Goal: Find specific page/section

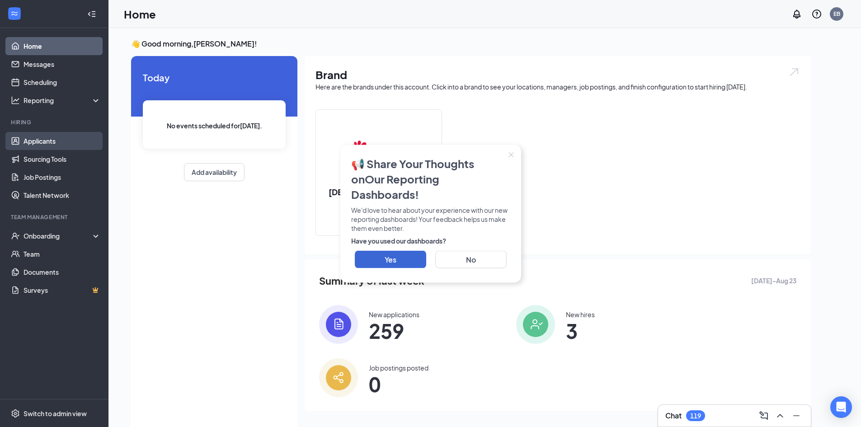
click at [53, 142] on link "Applicants" at bounding box center [61, 141] width 77 height 18
